Goal: Task Accomplishment & Management: Use online tool/utility

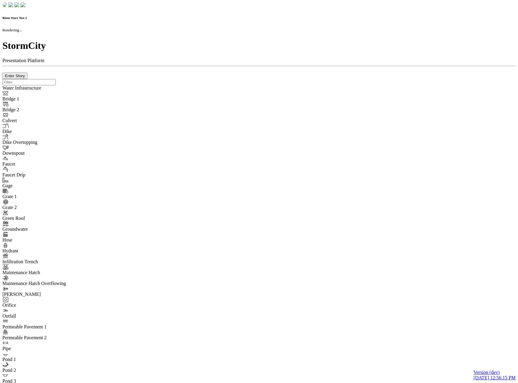
checkbox input "true"
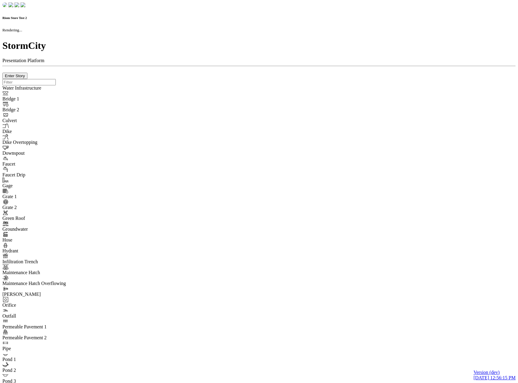
type input "0m"
type textarea "Depth = 0"
checkbox input "true"
select select "CIRCLE"
type input "7"
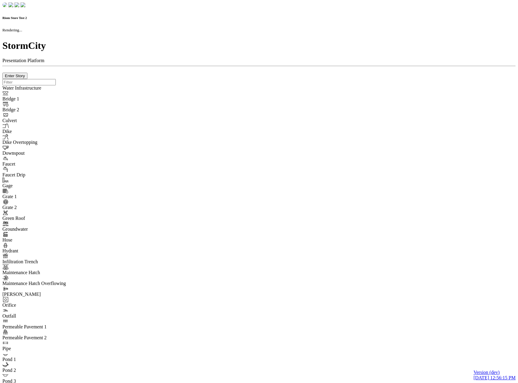
checkbox input "true"
type input "0"
select select "None"
type textarea "<i class="far fa-building"></i>"
type input "7"
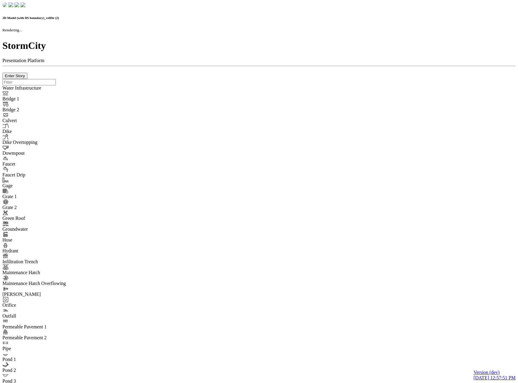
checkbox input "false"
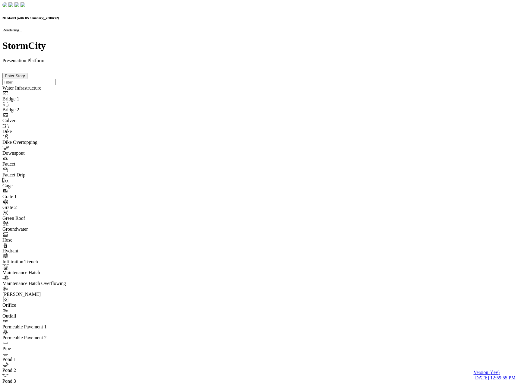
checkbox input "false"
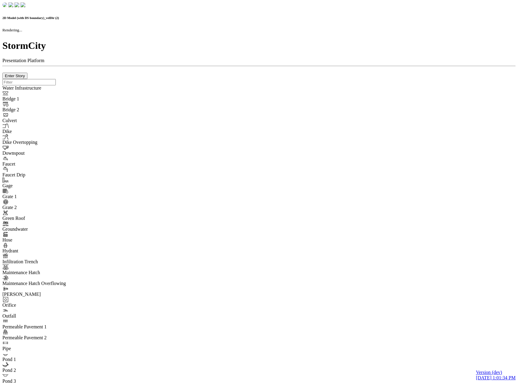
checkbox input "false"
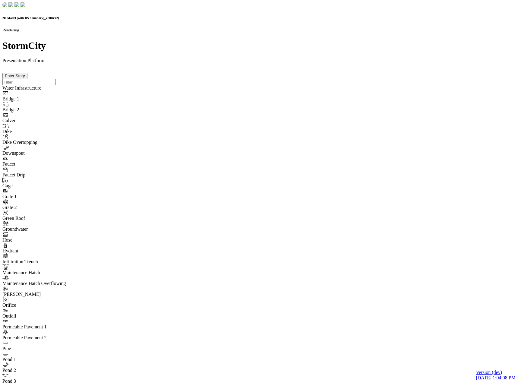
checkbox input "false"
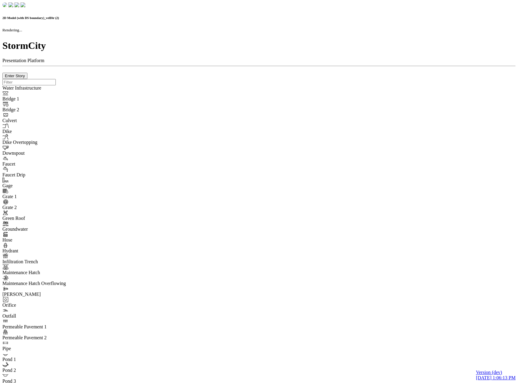
checkbox input "false"
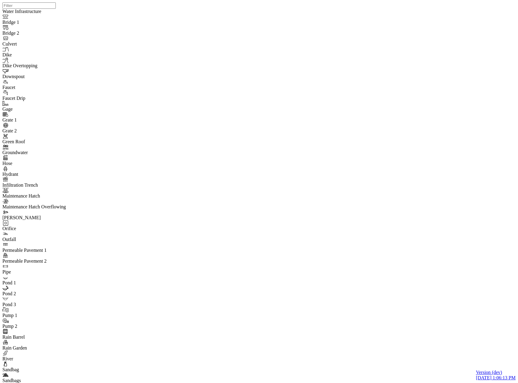
drag, startPoint x: 505, startPoint y: 30, endPoint x: 456, endPoint y: 84, distance: 73.4
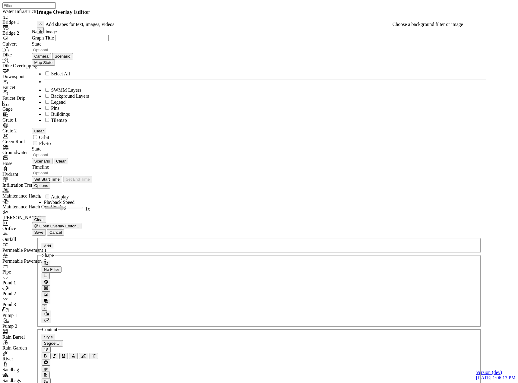
click at [90, 17] on link "Standard Width" at bounding box center [75, 14] width 30 height 5
drag, startPoint x: 105, startPoint y: 192, endPoint x: 132, endPoint y: 191, distance: 27.2
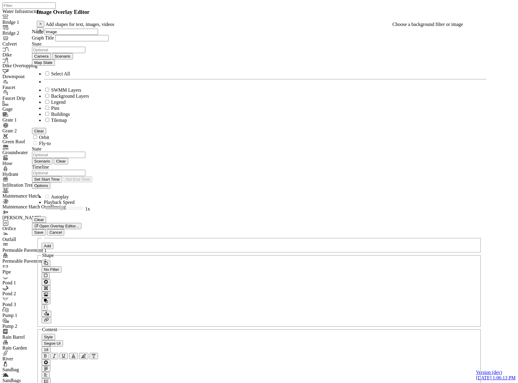
click at [119, 17] on link "Custom Width" at bounding box center [105, 14] width 28 height 5
drag, startPoint x: 446, startPoint y: 61, endPoint x: 370, endPoint y: 57, distance: 76.6
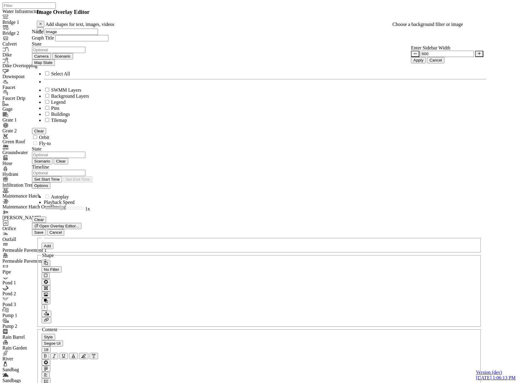
type input "600"
click at [425, 63] on button "Apply" at bounding box center [418, 60] width 15 height 6
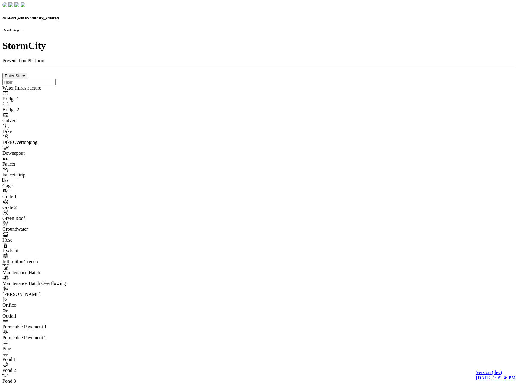
checkbox input "false"
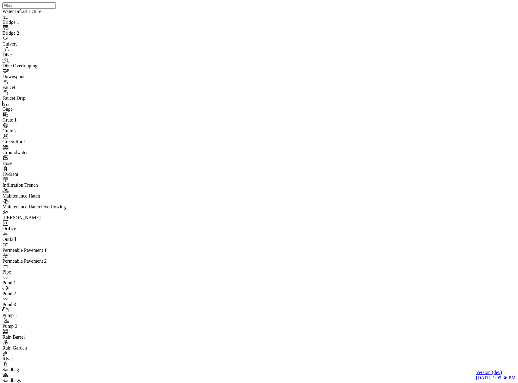
click at [82, 147] on div at bounding box center [261, 183] width 518 height 367
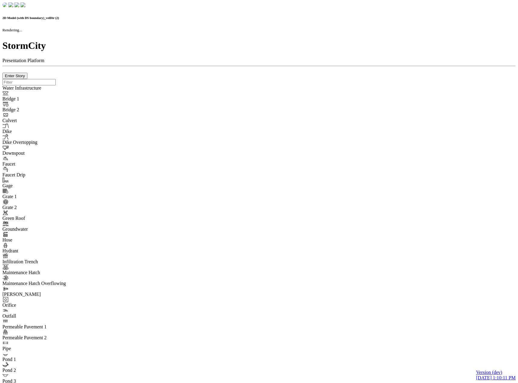
checkbox input "false"
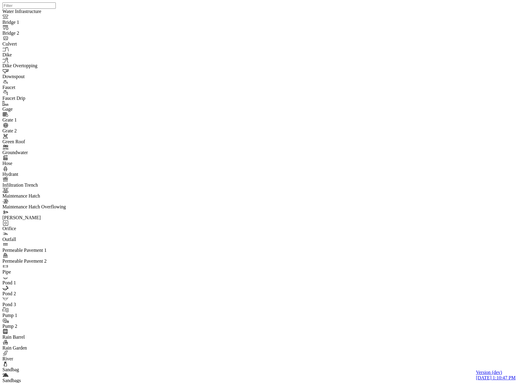
drag, startPoint x: 509, startPoint y: 30, endPoint x: 502, endPoint y: 30, distance: 7.5
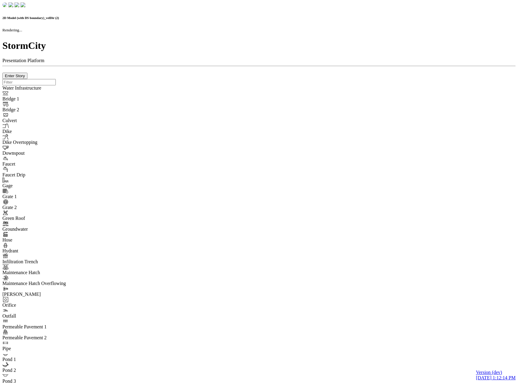
checkbox input "false"
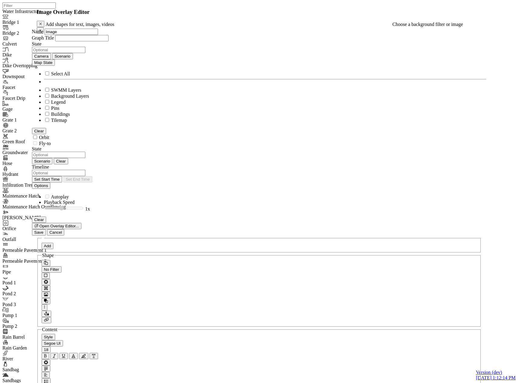
drag, startPoint x: 105, startPoint y: 197, endPoint x: 170, endPoint y: 200, distance: 64.8
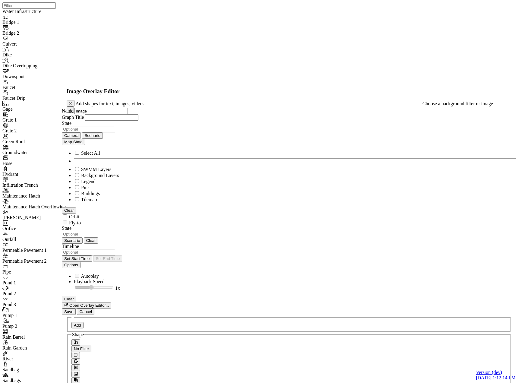
drag, startPoint x: 486, startPoint y: 9, endPoint x: 518, endPoint y: 82, distance: 79.7
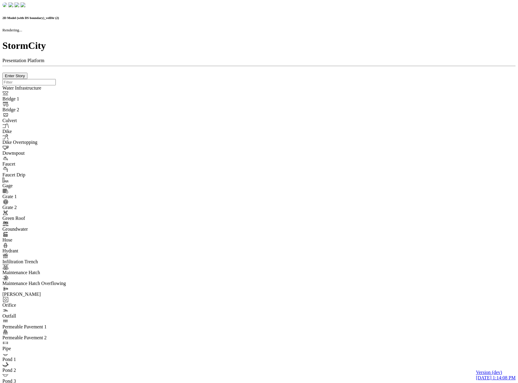
checkbox input "false"
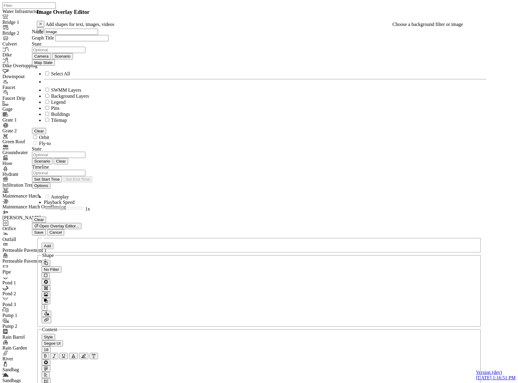
drag, startPoint x: 104, startPoint y: 190, endPoint x: 158, endPoint y: 192, distance: 54.2
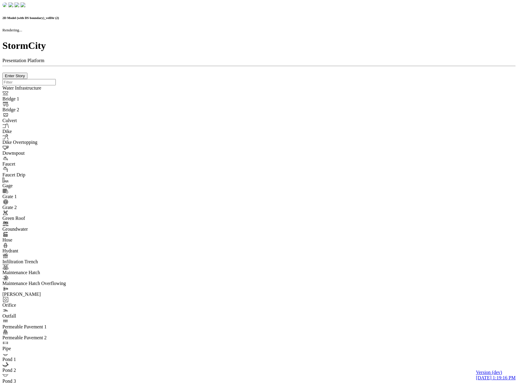
checkbox input "false"
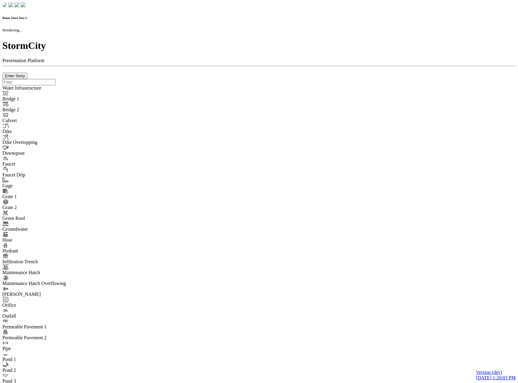
checkbox input "true"
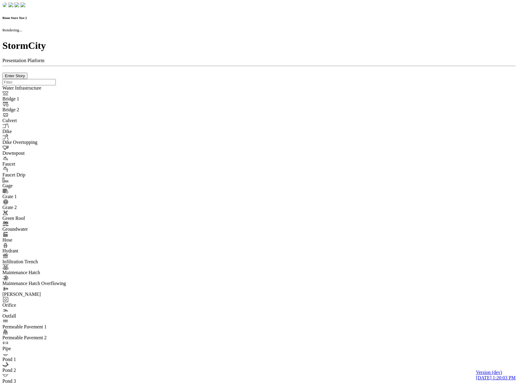
type input "0m"
type textarea "Depth = 0"
checkbox input "true"
select select "CIRCLE"
type input "7"
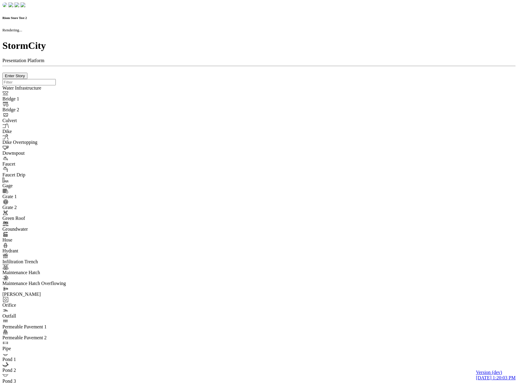
checkbox input "true"
type input "0"
type textarea "<i class="far fa-building"></i>"
select select "None"
type input "7"
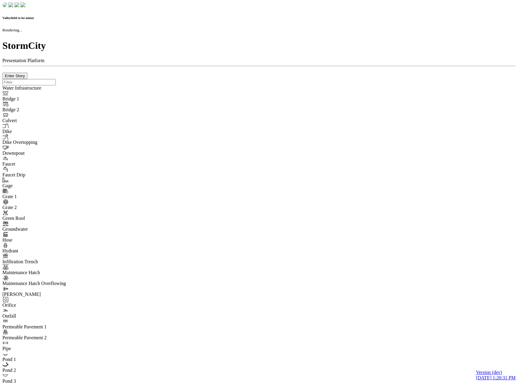
checkbox input "true"
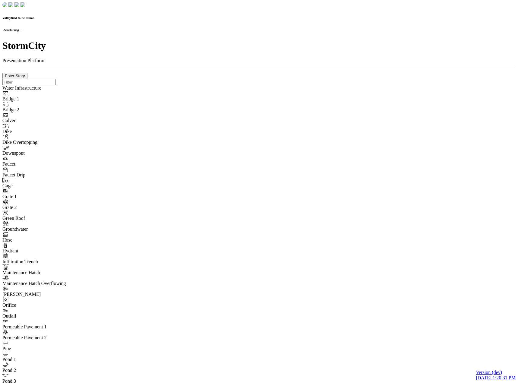
checkbox input "true"
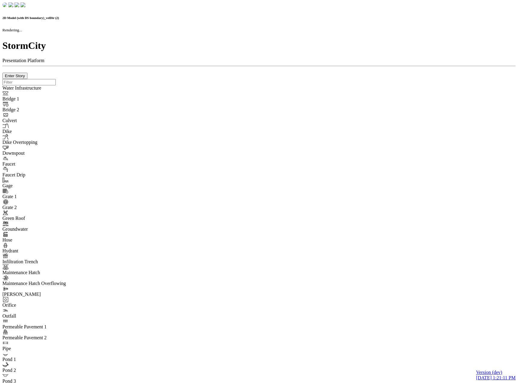
checkbox input "false"
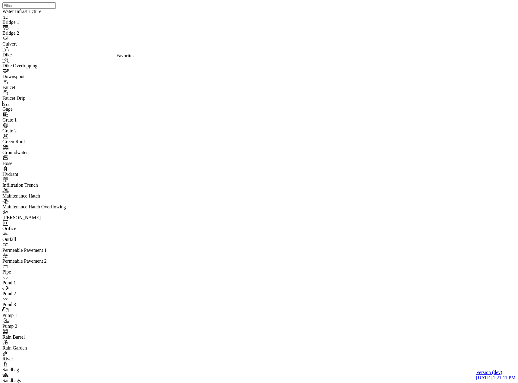
drag, startPoint x: 111, startPoint y: 59, endPoint x: 113, endPoint y: 63, distance: 4.2
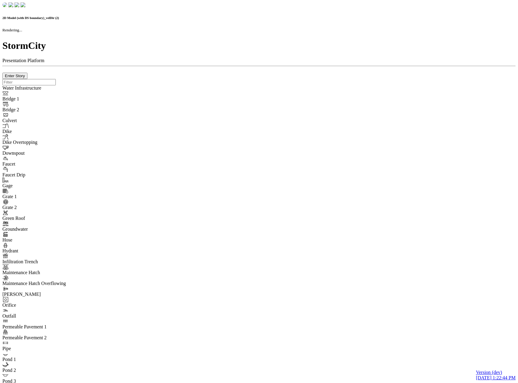
checkbox input "false"
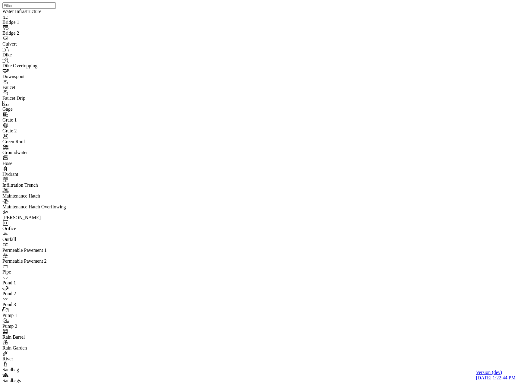
click at [57, 90] on div at bounding box center [261, 183] width 518 height 367
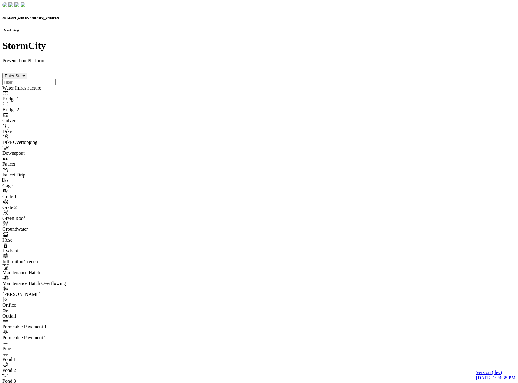
checkbox input "false"
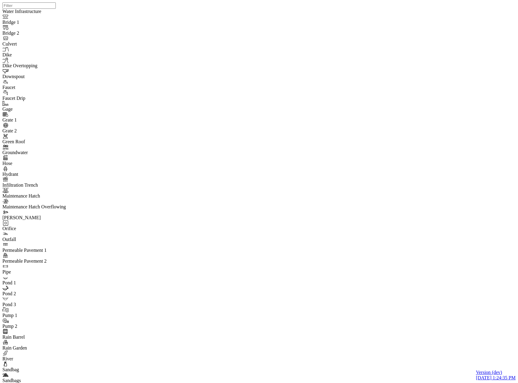
drag, startPoint x: 92, startPoint y: 84, endPoint x: 87, endPoint y: 99, distance: 15.6
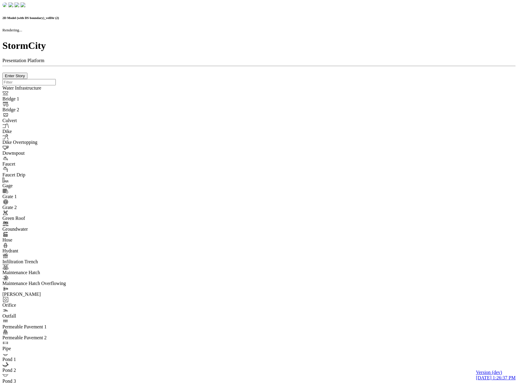
checkbox input "false"
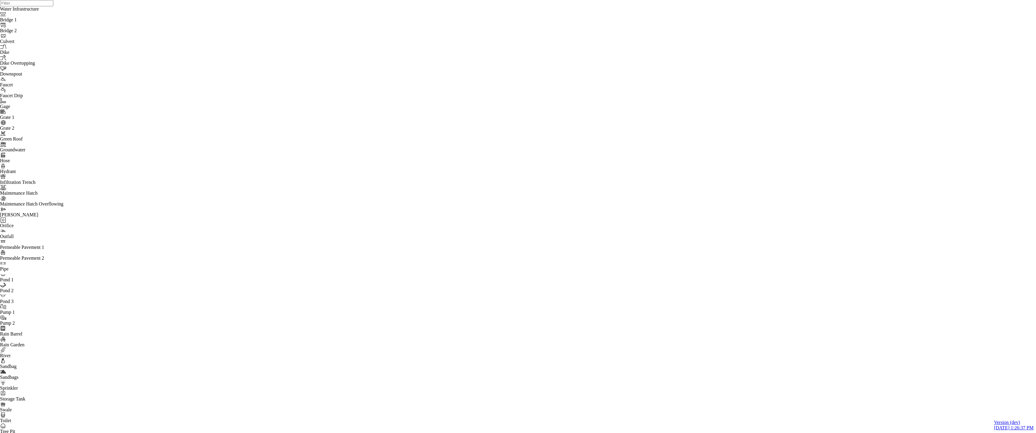
click at [498, 0] on html "Version (dev) 9/24/2025, 1:26:37 PM Water Infrastructure Bridge 1 Bridge 2 Culv…" at bounding box center [518, 0] width 1036 height 0
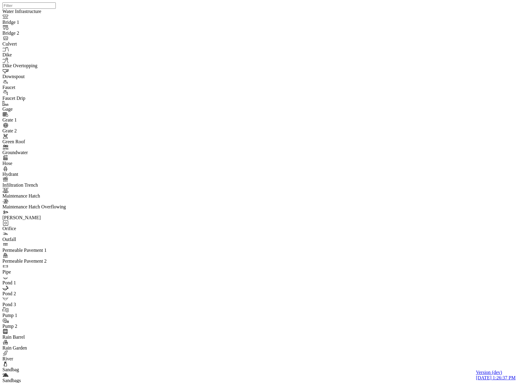
drag, startPoint x: 64, startPoint y: 165, endPoint x: 52, endPoint y: 174, distance: 14.8
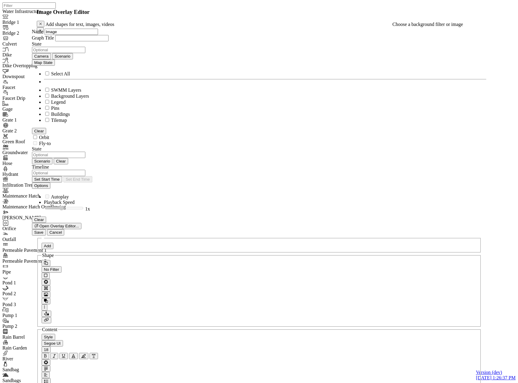
click at [90, 17] on link "Standard Width" at bounding box center [75, 14] width 30 height 5
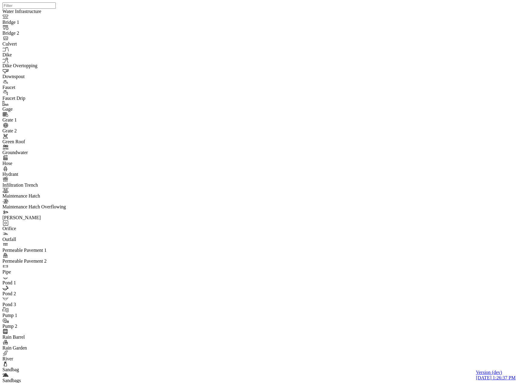
type input "Image (std sidebar)"
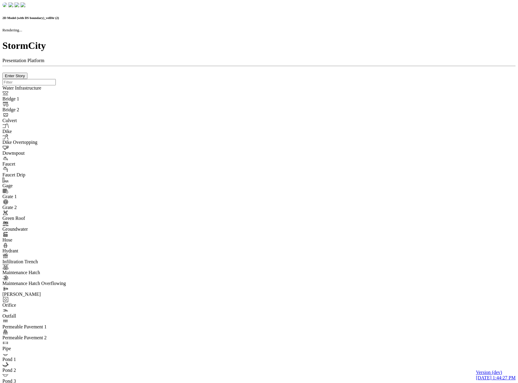
checkbox input "false"
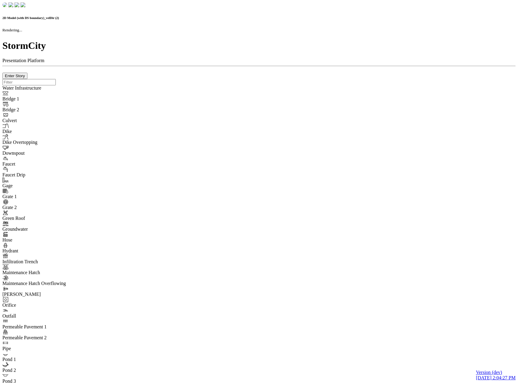
checkbox input "false"
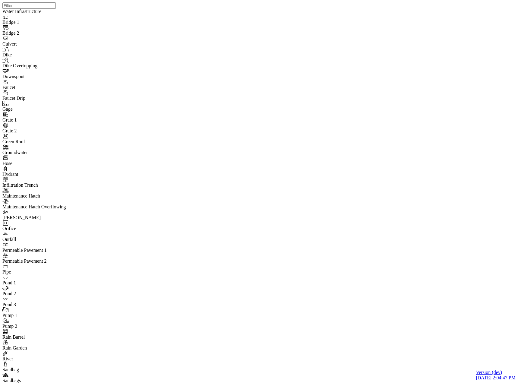
drag, startPoint x: 129, startPoint y: 37, endPoint x: 133, endPoint y: 42, distance: 6.3
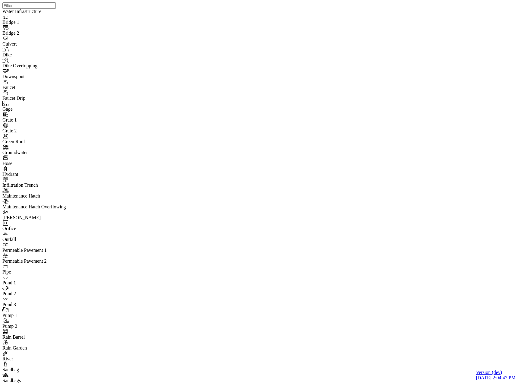
type input "Test Map State"
drag, startPoint x: 152, startPoint y: 147, endPoint x: 182, endPoint y: 156, distance: 31.2
checkbox input "true"
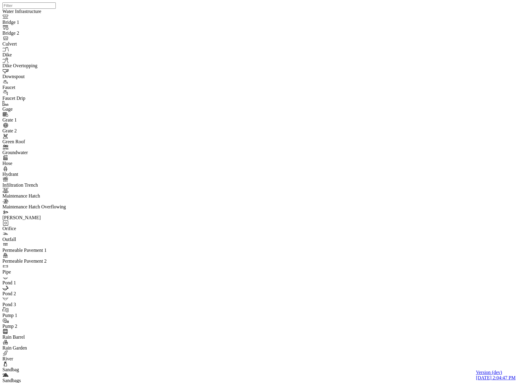
checkbox input "false"
drag, startPoint x: 136, startPoint y: 39, endPoint x: 166, endPoint y: 58, distance: 35.5
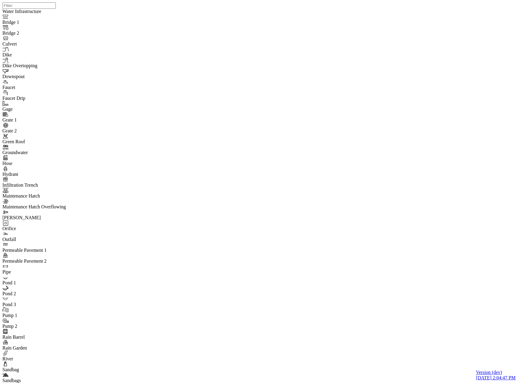
type input "Test No State"
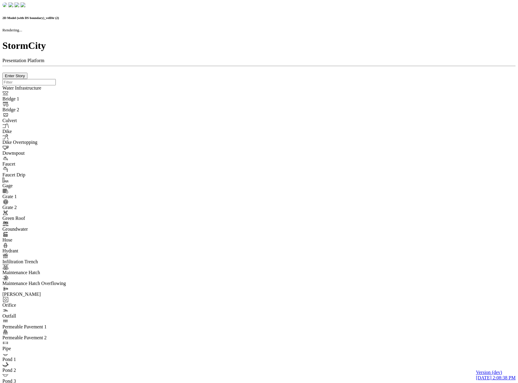
checkbox input "false"
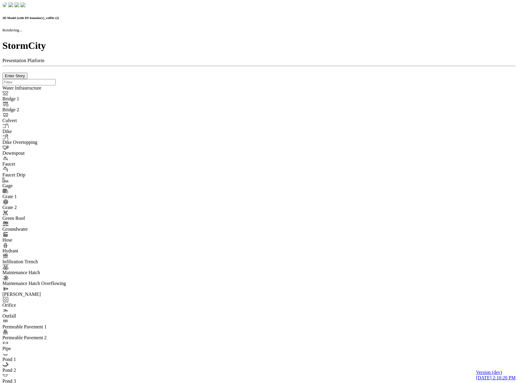
checkbox input "false"
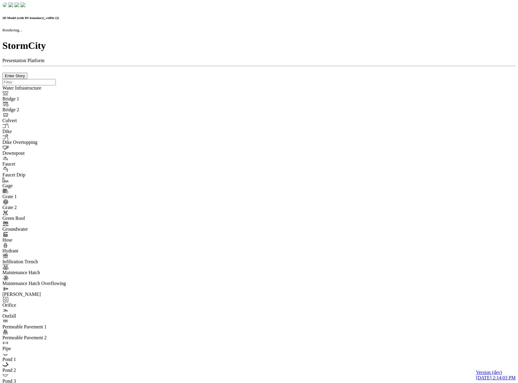
checkbox input "false"
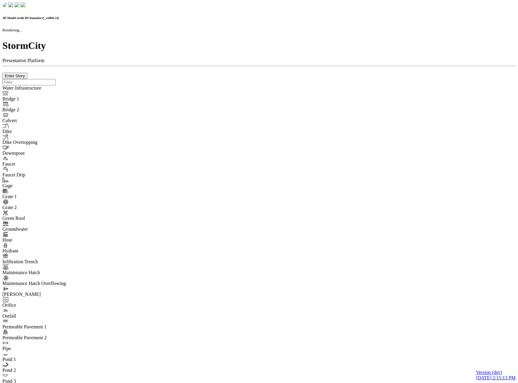
checkbox input "false"
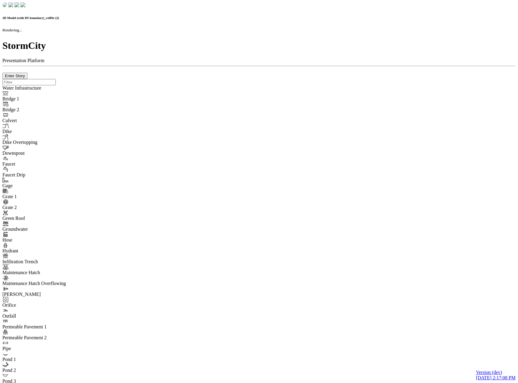
checkbox input "false"
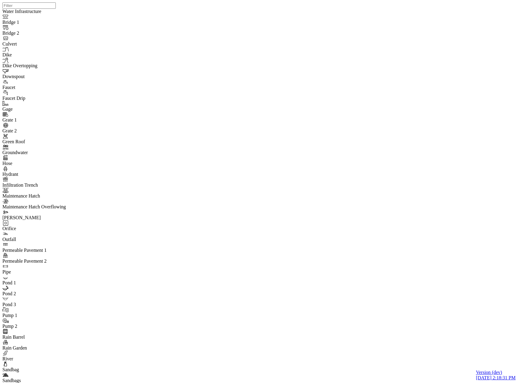
click at [38, 131] on div at bounding box center [261, 183] width 518 height 367
drag, startPoint x: 41, startPoint y: 64, endPoint x: 11, endPoint y: 63, distance: 30.1
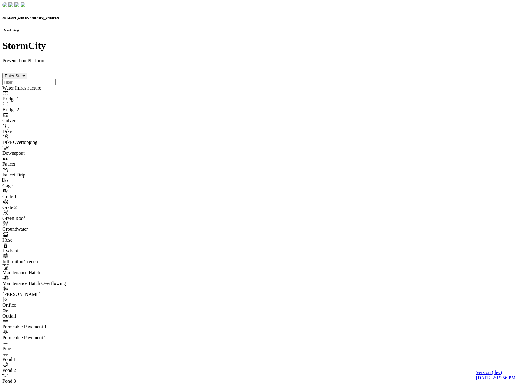
checkbox input "false"
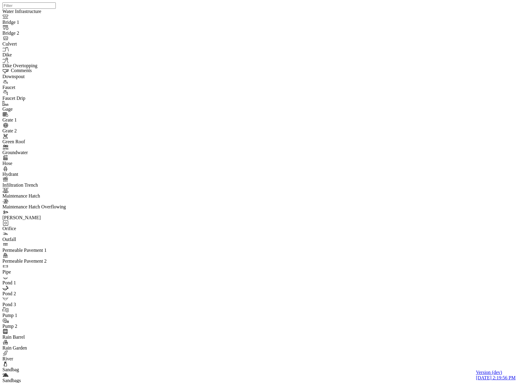
drag, startPoint x: 6, startPoint y: 84, endPoint x: 7, endPoint y: 89, distance: 5.5
drag, startPoint x: 86, startPoint y: 45, endPoint x: 70, endPoint y: 60, distance: 21.9
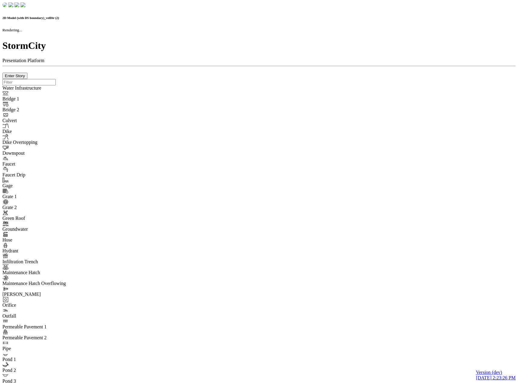
checkbox input "false"
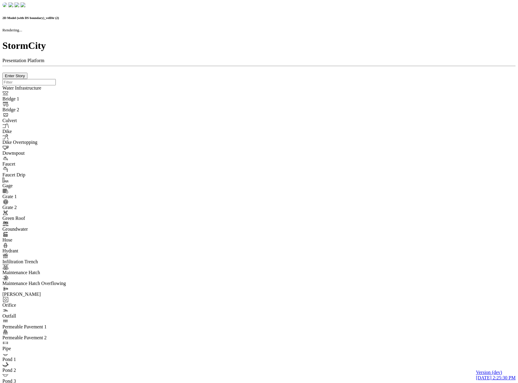
checkbox input "false"
